Goal: Task Accomplishment & Management: Manage account settings

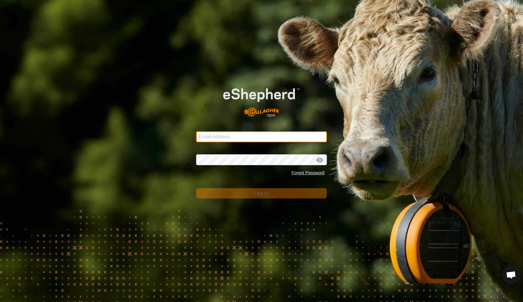
type input "[EMAIL_ADDRESS][DOMAIN_NAME]"
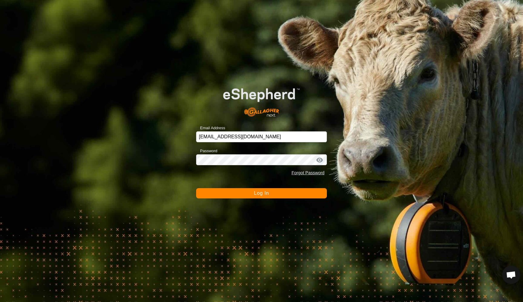
click at [258, 193] on span "Log In" at bounding box center [261, 193] width 15 height 5
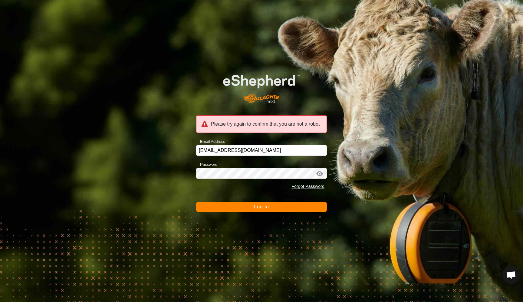
click at [256, 210] on button "Log In" at bounding box center [261, 207] width 131 height 10
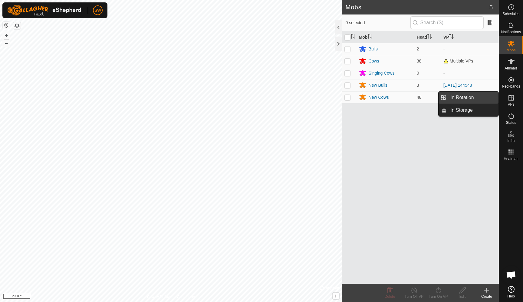
click at [463, 99] on link "In Rotation" at bounding box center [472, 98] width 52 height 12
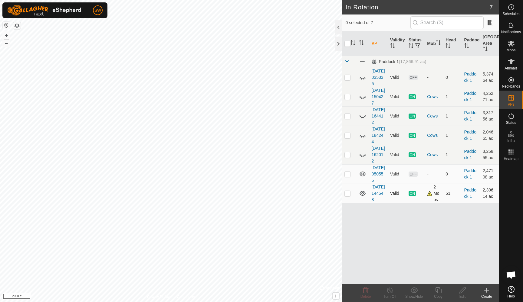
click at [347, 196] on p-checkbox at bounding box center [347, 193] width 6 height 5
checkbox input "false"
click at [346, 177] on p-checkbox at bounding box center [347, 174] width 6 height 5
click at [366, 293] on icon at bounding box center [366, 291] width 6 height 6
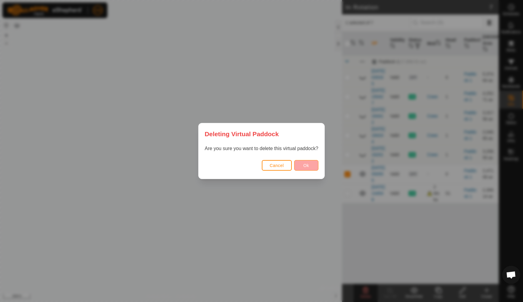
click at [307, 167] on span "Ok" at bounding box center [306, 165] width 6 height 5
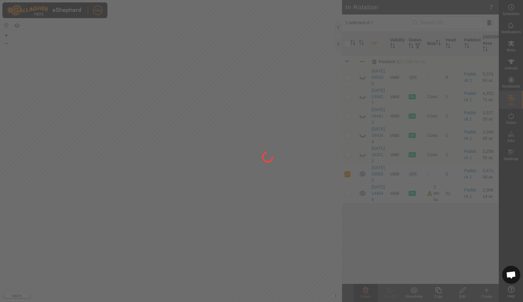
checkbox input "false"
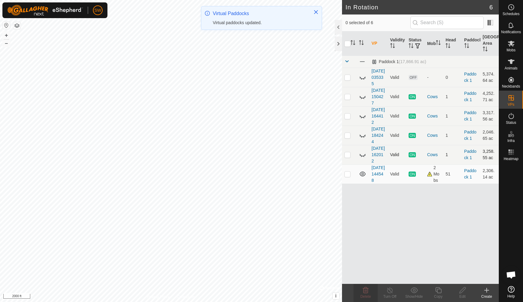
click at [347, 157] on p-checkbox at bounding box center [347, 154] width 6 height 5
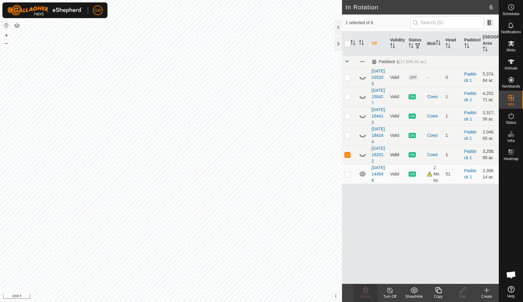
click at [347, 157] on p-checkbox at bounding box center [347, 154] width 6 height 5
checkbox input "false"
click at [348, 80] on p-checkbox at bounding box center [347, 77] width 6 height 5
click at [364, 291] on icon at bounding box center [365, 290] width 7 height 7
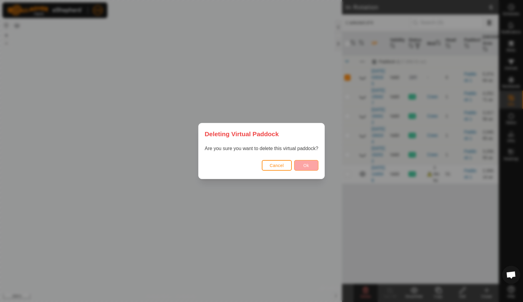
click at [312, 165] on button "Ok" at bounding box center [306, 165] width 24 height 11
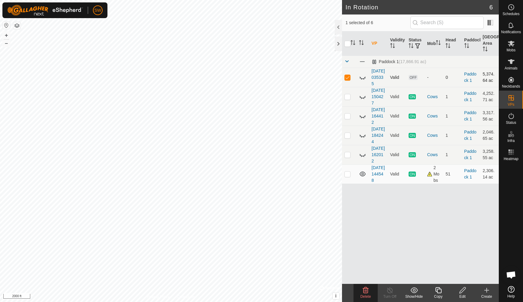
click at [348, 86] on td at bounding box center [349, 77] width 15 height 19
checkbox input "false"
